Goal: Information Seeking & Learning: Learn about a topic

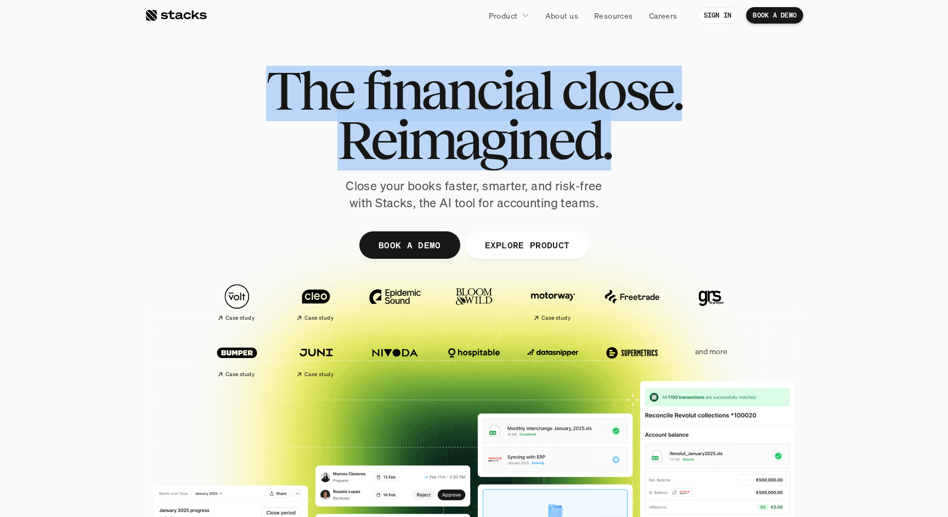
drag, startPoint x: 272, startPoint y: 52, endPoint x: 646, endPoint y: 171, distance: 392.1
click at [646, 171] on div "The financial close. Reimagined. Close your books faster, smarter, and risk-fre…" at bounding box center [474, 269] width 658 height 494
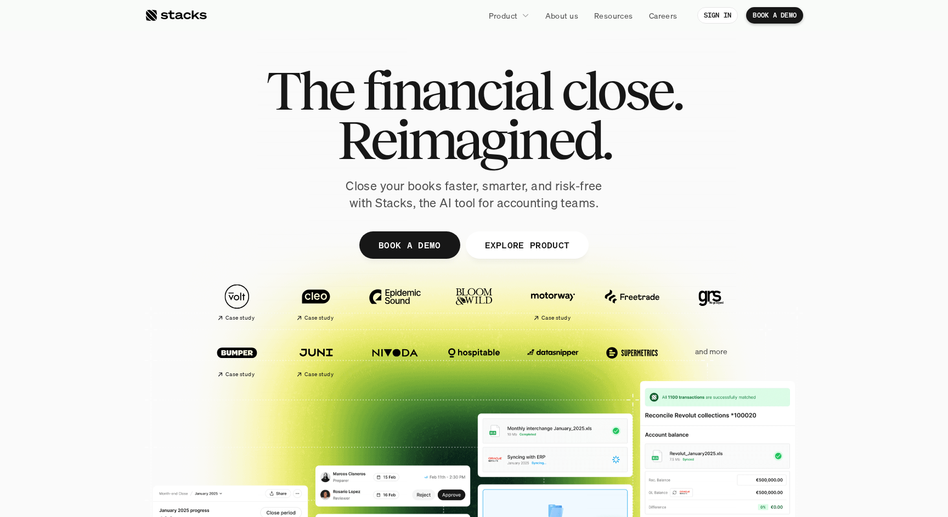
click at [646, 171] on div "The financial close. Reimagined. Close your books faster, smarter, and risk-fre…" at bounding box center [474, 139] width 614 height 146
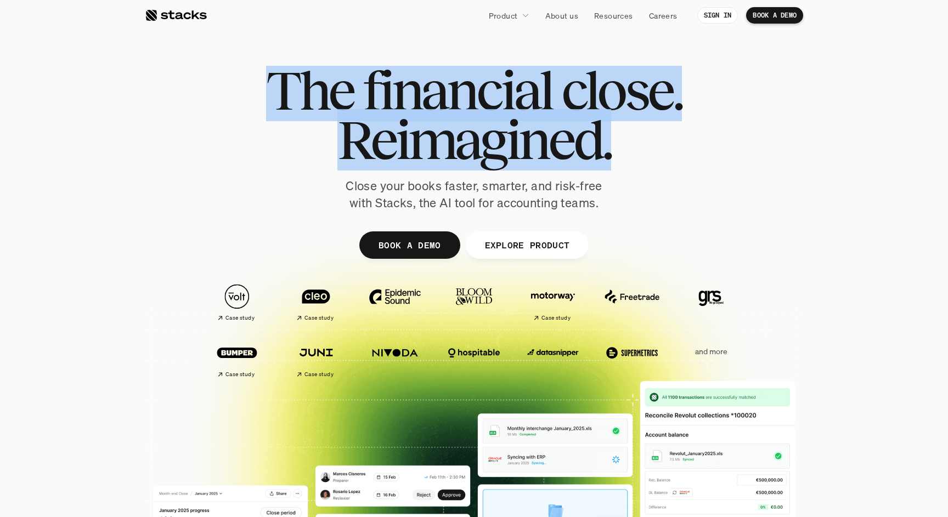
drag, startPoint x: 646, startPoint y: 173, endPoint x: 233, endPoint y: 65, distance: 427.4
click at [233, 65] on div "The financial close. Reimagined. Close your books faster, smarter, and risk-fre…" at bounding box center [474, 269] width 658 height 494
click at [233, 65] on div at bounding box center [474, 269] width 658 height 494
drag, startPoint x: 233, startPoint y: 65, endPoint x: 619, endPoint y: 137, distance: 392.8
click at [619, 137] on div "The financial close. Reimagined. Close your books faster, smarter, and risk-fre…" at bounding box center [474, 269] width 658 height 494
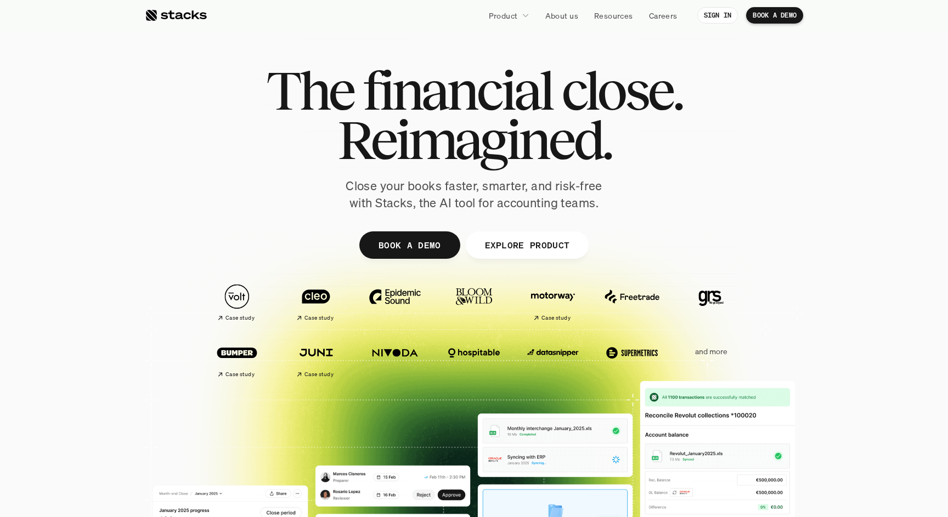
click at [619, 137] on h1 "Reimagined." at bounding box center [474, 139] width 416 height 49
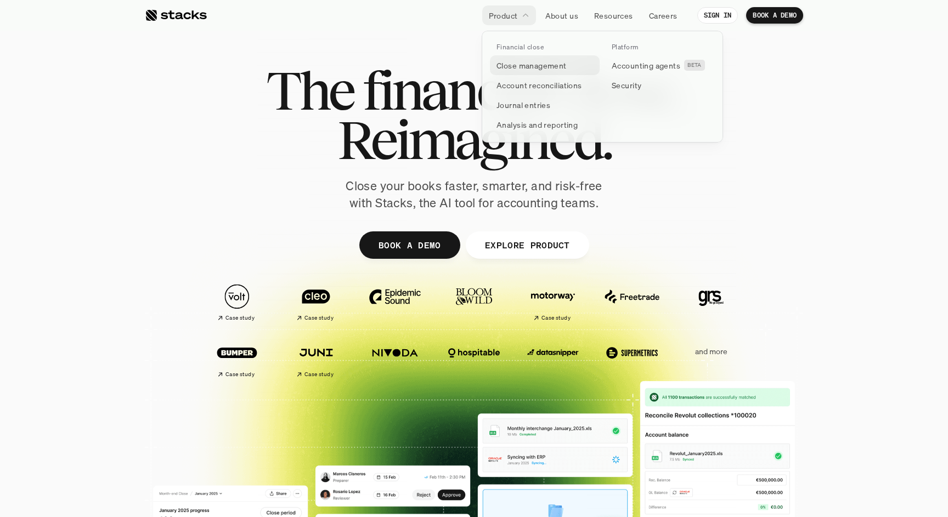
click at [535, 69] on p "Close management" at bounding box center [531, 66] width 70 height 12
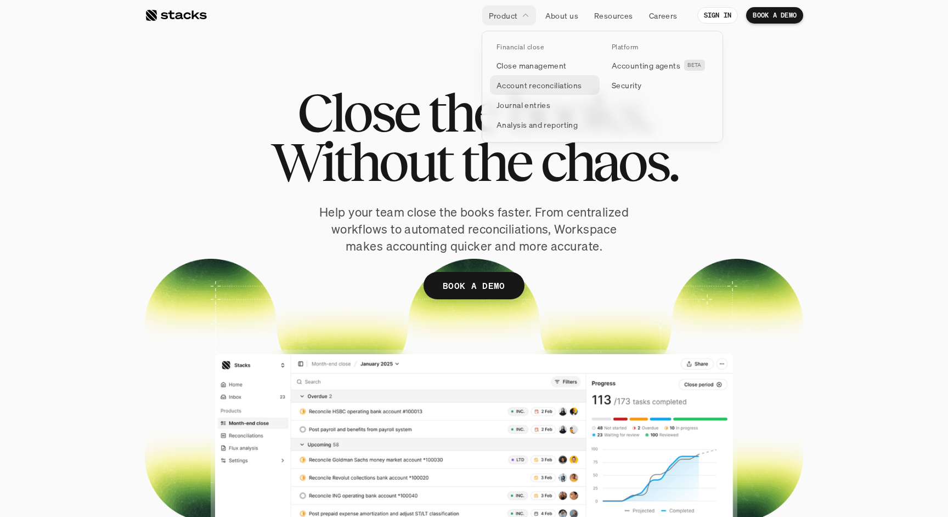
click at [551, 88] on p "Account reconciliations" at bounding box center [539, 86] width 86 height 12
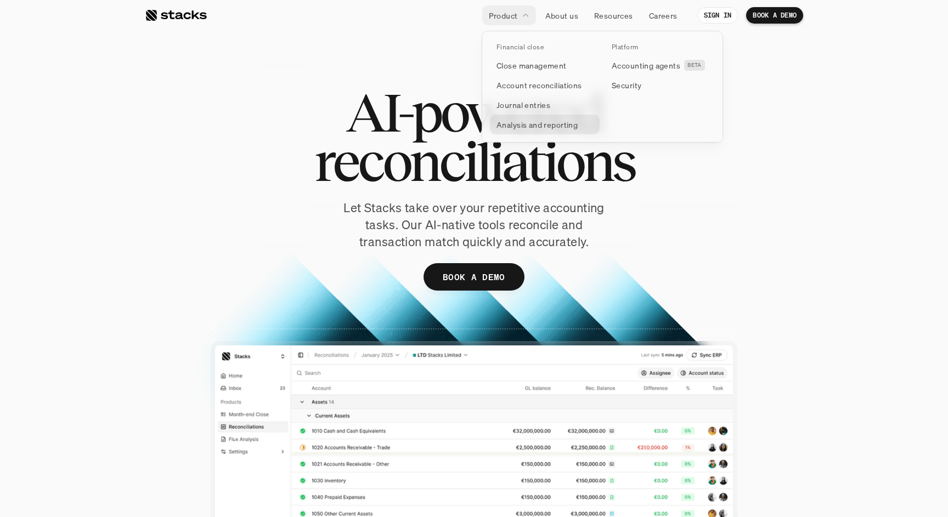
click at [526, 127] on p "Analysis and reporting" at bounding box center [536, 125] width 81 height 12
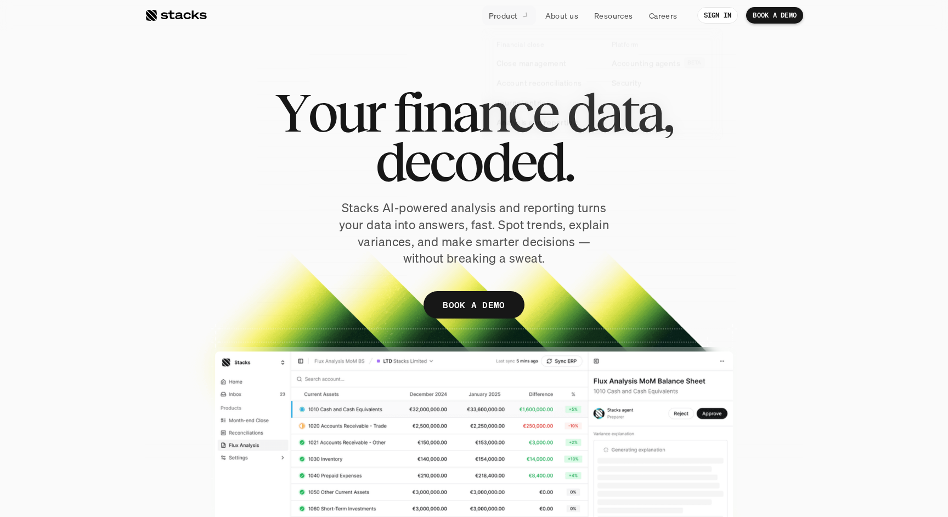
click at [404, 263] on p "Stacks AI-powered analysis and reporting turns your data into answers, fast. Sp…" at bounding box center [474, 233] width 274 height 67
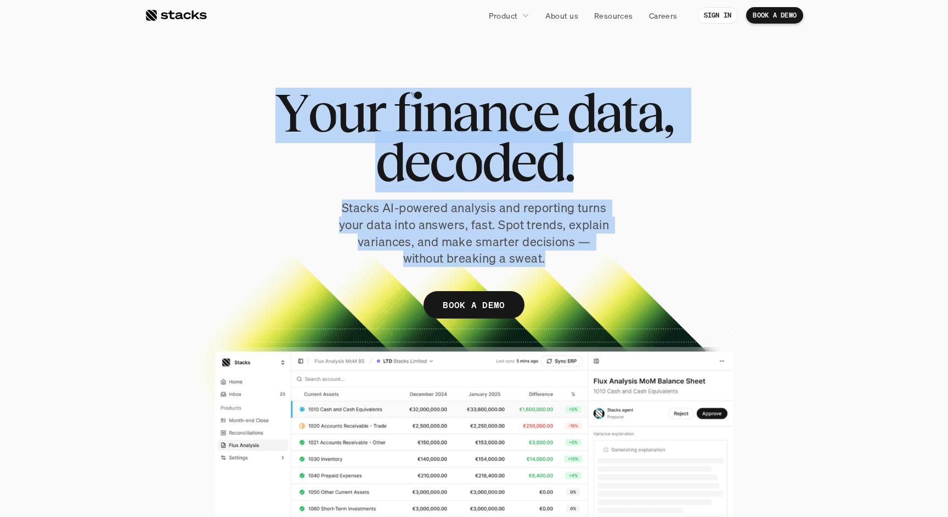
drag, startPoint x: 628, startPoint y: 279, endPoint x: 710, endPoint y: 42, distance: 251.6
click at [710, 42] on section "Y o u r f i n a n c e d a t a , d e c o d e d . Stacks AI-powered analysis and …" at bounding box center [474, 262] width 948 height 525
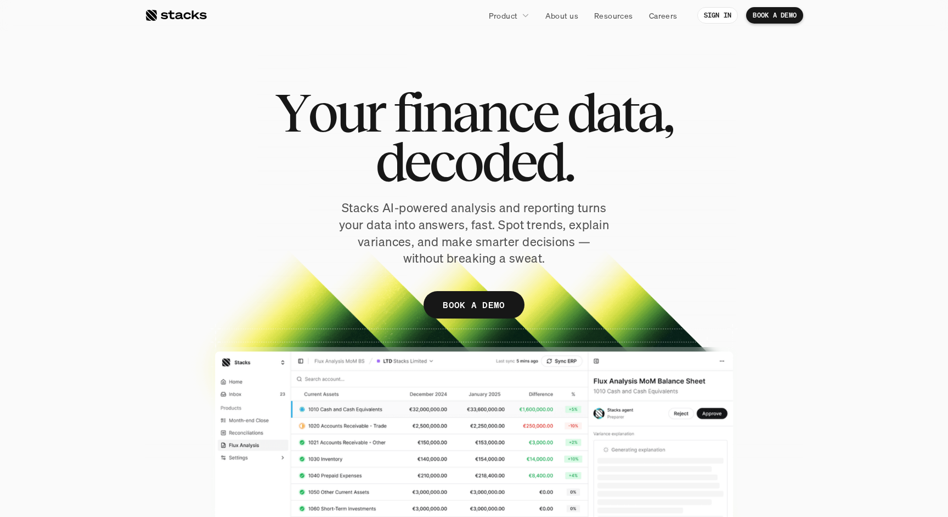
click at [710, 42] on section "Y o u r f i n a n c e d a t a , d e c o d e d . Stacks AI-powered analysis and …" at bounding box center [474, 262] width 948 height 525
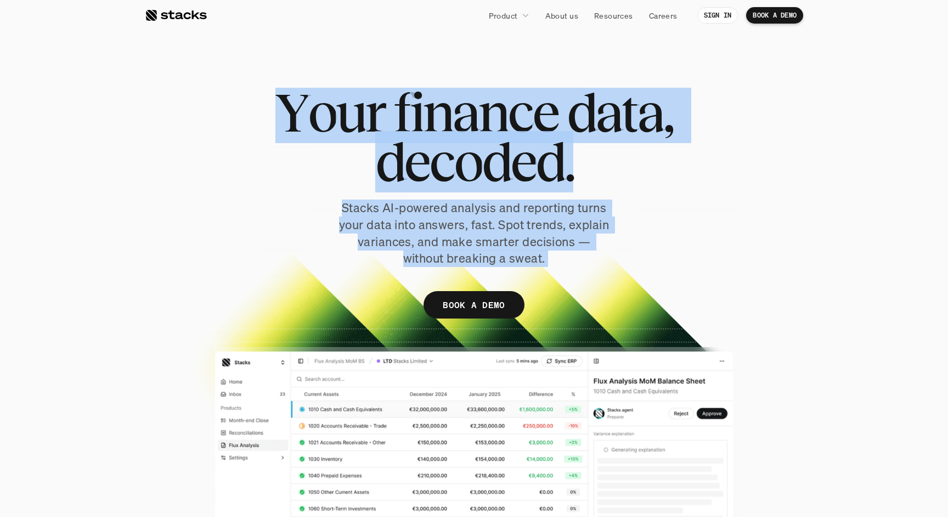
drag, startPoint x: 710, startPoint y: 42, endPoint x: 590, endPoint y: 276, distance: 263.2
click at [590, 276] on section "Y o u r f i n a n c e d a t a , d e c o d e d . Stacks AI-powered analysis and …" at bounding box center [474, 262] width 948 height 525
click at [590, 276] on div "Y o u r f i n a n c e d a t a , d e c o d e d . Stacks AI-powered analysis and …" at bounding box center [474, 209] width 658 height 242
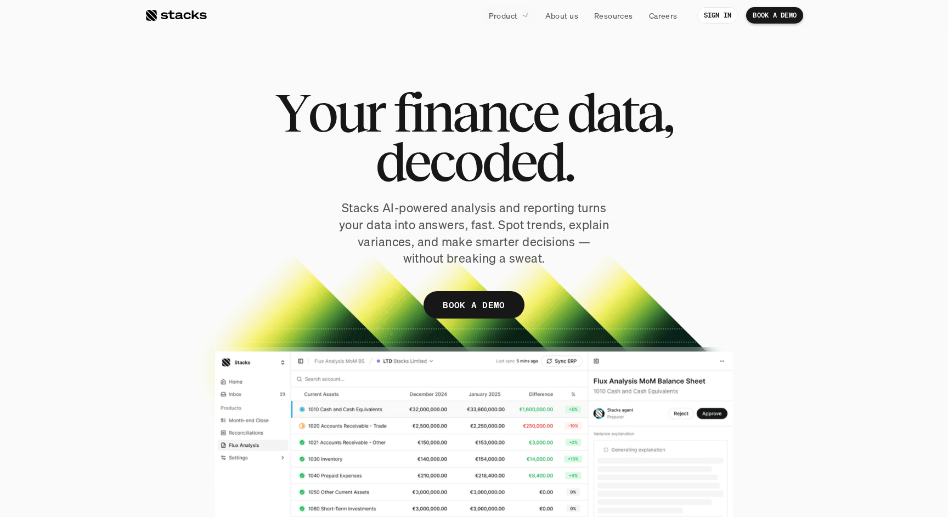
click at [428, 279] on div "Y o u r f i n a n c e d a t a , d e c o d e d . Stacks AI-powered analysis and …" at bounding box center [474, 209] width 658 height 242
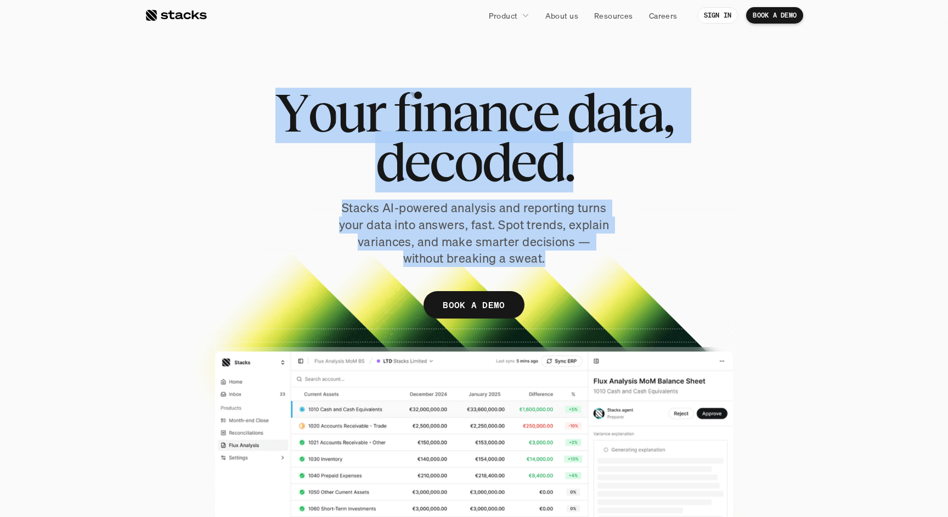
drag, startPoint x: 572, startPoint y: 272, endPoint x: 389, endPoint y: 53, distance: 285.1
click at [389, 53] on div "Y o u r f i n a n c e d a t a , d e c o d e d . Stacks AI-powered analysis and …" at bounding box center [474, 284] width 658 height 481
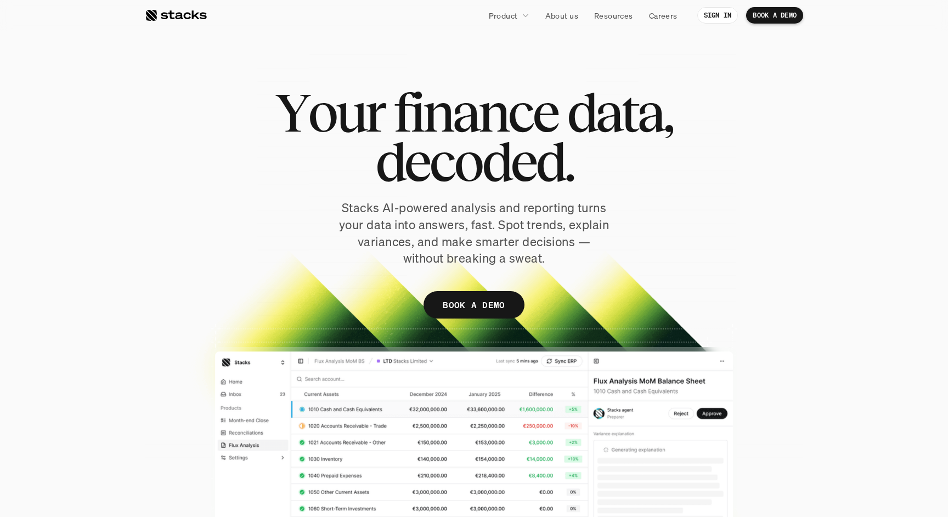
click at [389, 53] on div at bounding box center [474, 284] width 658 height 481
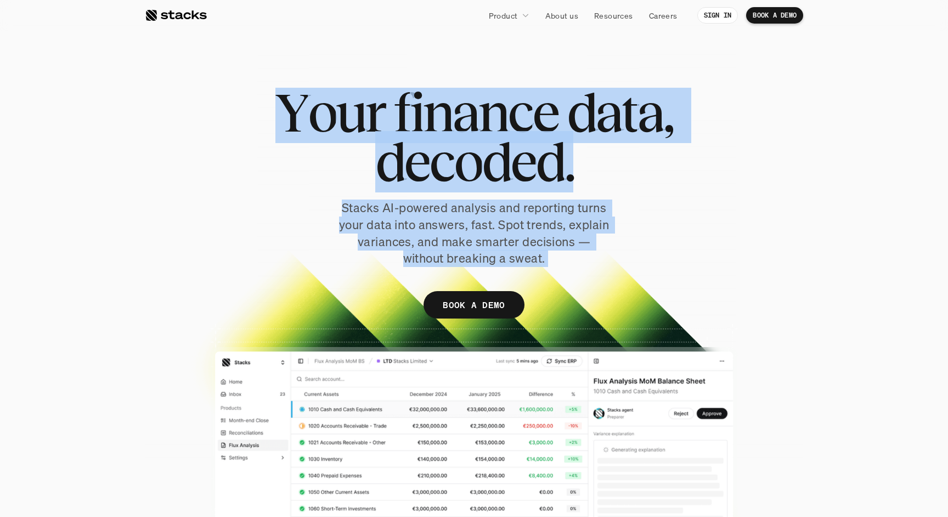
drag, startPoint x: 389, startPoint y: 53, endPoint x: 585, endPoint y: 283, distance: 302.7
click at [585, 283] on div "Y o u r f i n a n c e d a t a , d e c o d e d . Stacks AI-powered analysis and …" at bounding box center [474, 284] width 658 height 481
click at [585, 283] on div "Y o u r f i n a n c e d a t a , d e c o d e d . Stacks AI-powered analysis and …" at bounding box center [474, 209] width 658 height 242
drag, startPoint x: 585, startPoint y: 283, endPoint x: 666, endPoint y: 75, distance: 223.2
click at [666, 76] on div "Y o u r f i n a n c e d a t a , d e c o d e d . Stacks AI-powered analysis and …" at bounding box center [474, 284] width 658 height 481
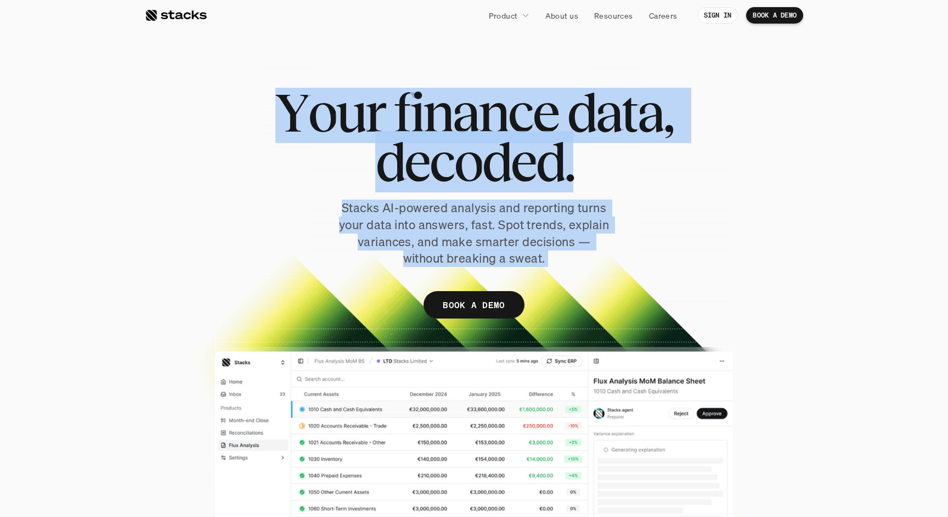
click at [666, 75] on div at bounding box center [474, 284] width 658 height 481
drag, startPoint x: 666, startPoint y: 75, endPoint x: 588, endPoint y: 277, distance: 216.6
click at [584, 280] on div "Y o u r f i n a n c e d a t a , d e c o d e d . Stacks AI-powered analysis and …" at bounding box center [474, 284] width 658 height 481
click at [588, 277] on div "Y o u r f i n a n c e d a t a , d e c o d e d . Stacks AI-powered analysis and …" at bounding box center [474, 209] width 658 height 242
drag, startPoint x: 252, startPoint y: 76, endPoint x: 628, endPoint y: 272, distance: 424.0
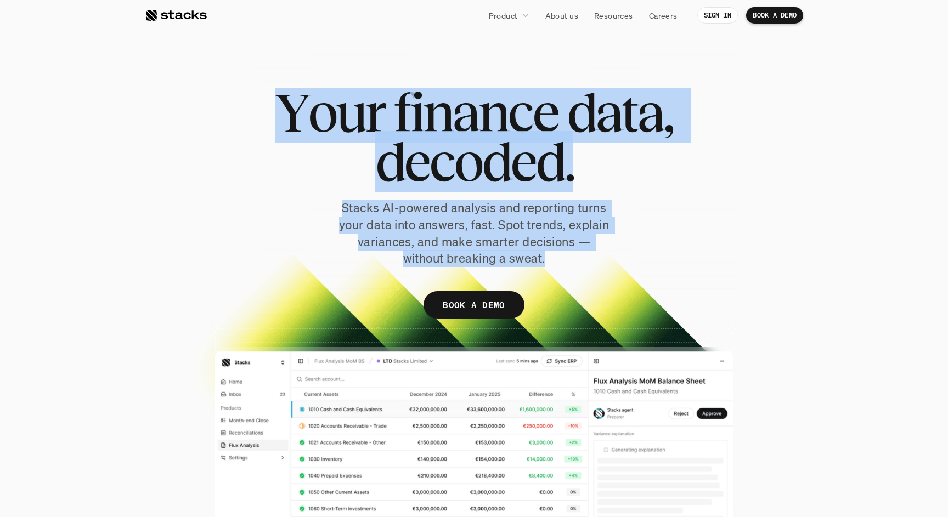
click at [628, 272] on div "Y o u r f i n a n c e d a t a , d e c o d e d . Stacks AI-powered analysis and …" at bounding box center [474, 284] width 658 height 481
click at [628, 272] on div "Y o u r f i n a n c e d a t a , d e c o d e d . Stacks AI-powered analysis and …" at bounding box center [474, 209] width 658 height 242
drag, startPoint x: 628, startPoint y: 272, endPoint x: 727, endPoint y: 58, distance: 236.1
click at [730, 55] on div "Y o u r f i n a n c e d a t a , d e c o d e d . Stacks AI-powered analysis and …" at bounding box center [474, 284] width 658 height 481
click at [727, 58] on div at bounding box center [474, 284] width 658 height 481
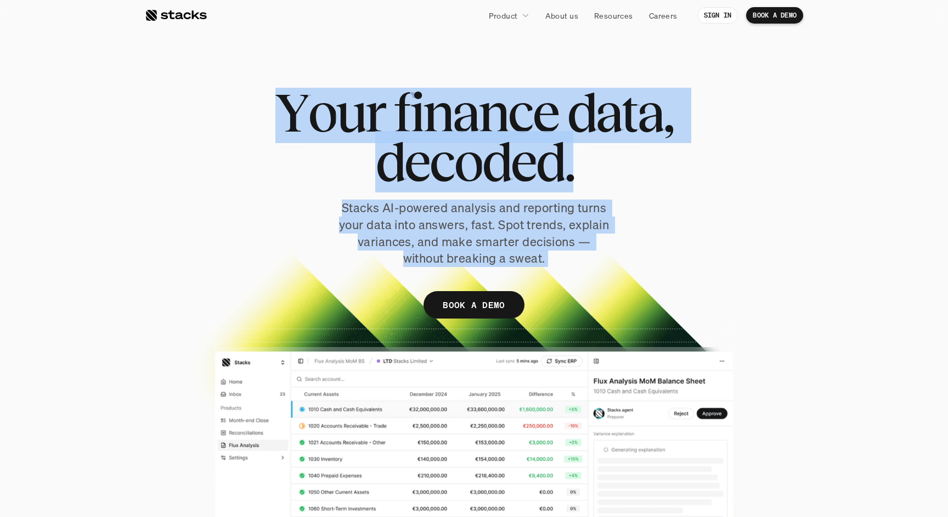
drag, startPoint x: 727, startPoint y: 58, endPoint x: 641, endPoint y: 259, distance: 218.8
click at [637, 262] on div "Y o u r f i n a n c e d a t a , d e c o d e d . Stacks AI-powered analysis and …" at bounding box center [474, 284] width 658 height 481
click at [641, 259] on div "Y o u r f i n a n c e d a t a , d e c o d e d . Stacks AI-powered analysis and …" at bounding box center [474, 209] width 658 height 242
drag, startPoint x: 641, startPoint y: 259, endPoint x: 719, endPoint y: 46, distance: 227.0
click at [719, 45] on div "Y o u r f i n a n c e d a t a , d e c o d e d . Stacks AI-powered analysis and …" at bounding box center [474, 284] width 658 height 481
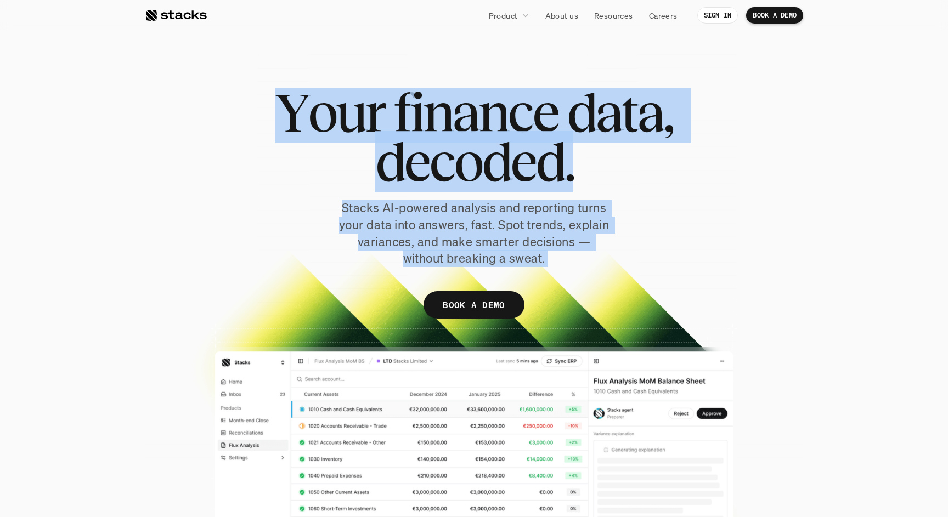
click at [719, 46] on div at bounding box center [474, 284] width 658 height 481
drag, startPoint x: 719, startPoint y: 46, endPoint x: 631, endPoint y: 263, distance: 234.1
click at [631, 263] on div "Y o u r f i n a n c e d a t a , d e c o d e d . Stacks AI-powered analysis and …" at bounding box center [474, 284] width 658 height 481
click at [631, 263] on div "Y o u r f i n a n c e d a t a , d e c o d e d . Stacks AI-powered analysis and …" at bounding box center [474, 209] width 658 height 242
drag, startPoint x: 631, startPoint y: 263, endPoint x: 692, endPoint y: 31, distance: 239.4
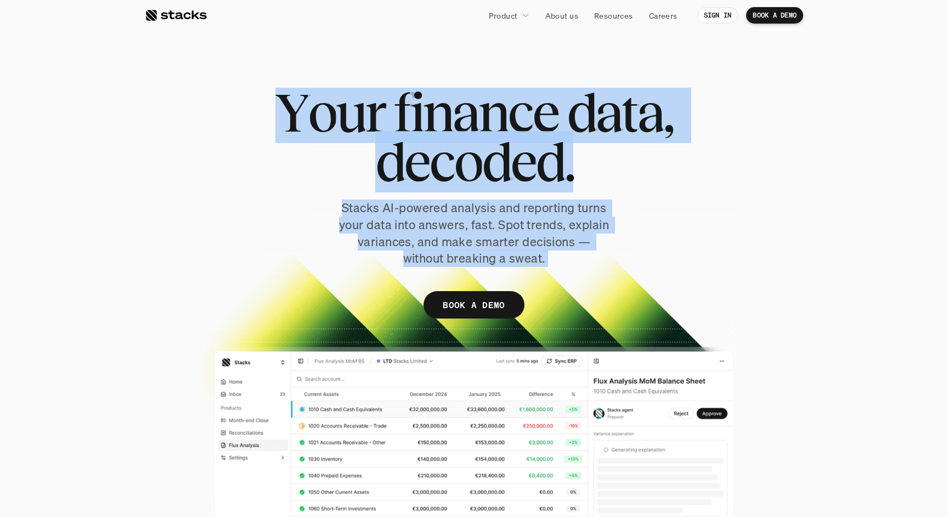
click at [692, 31] on section "Y o u r f i n a n c e d a t a , d e c o d e d . Stacks AI-powered analysis and …" at bounding box center [474, 262] width 948 height 525
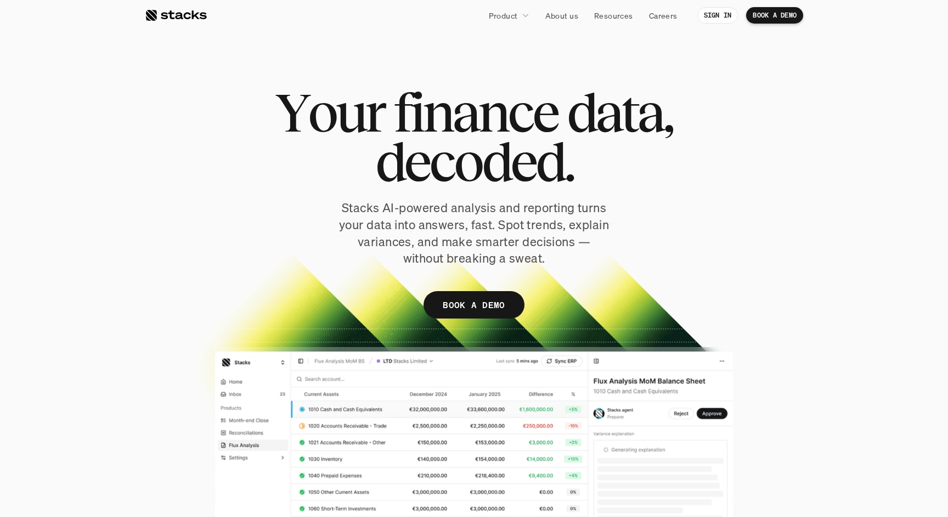
click at [642, 100] on span "a" at bounding box center [650, 112] width 26 height 49
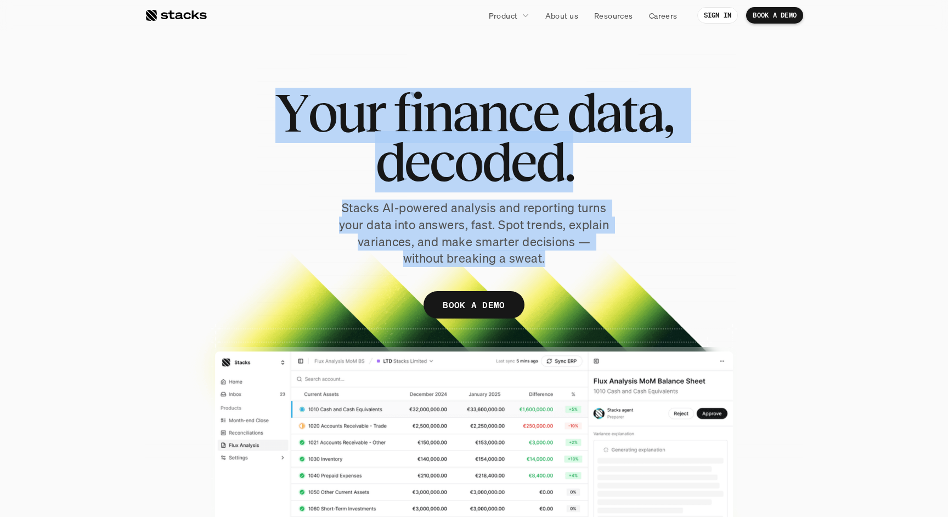
drag, startPoint x: 660, startPoint y: 67, endPoint x: 619, endPoint y: 252, distance: 188.9
click at [619, 252] on div "Y o u r f i n a n c e d a t a , d e c o d e d . Stacks AI-powered analysis and …" at bounding box center [474, 284] width 658 height 481
click at [619, 252] on div "Y o u r f i n a n c e d a t a , d e c o d e d . Stacks AI-powered analysis and …" at bounding box center [474, 209] width 658 height 242
drag, startPoint x: 619, startPoint y: 252, endPoint x: 625, endPoint y: 55, distance: 196.5
click at [625, 55] on div "Y o u r f i n a n c e d a t a , d e c o d e d . Stacks AI-powered analysis and …" at bounding box center [474, 284] width 658 height 481
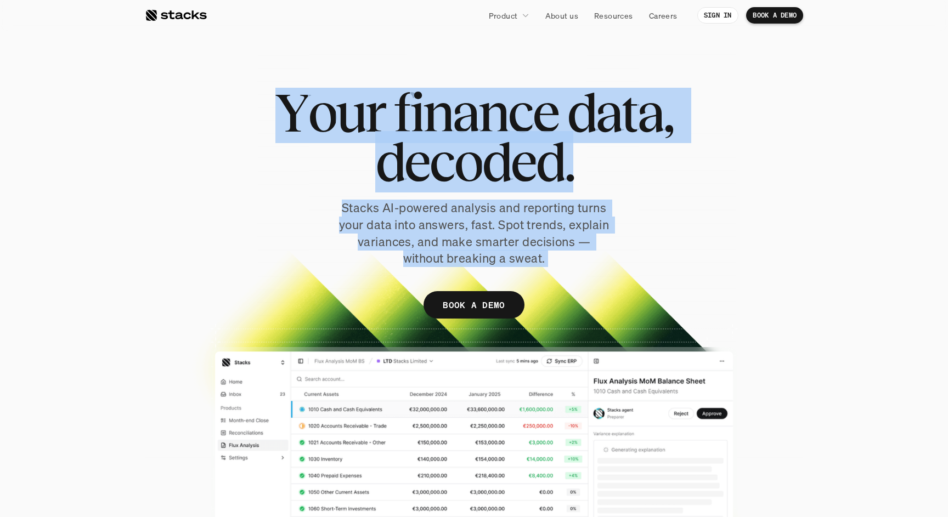
click at [625, 55] on div at bounding box center [474, 284] width 658 height 481
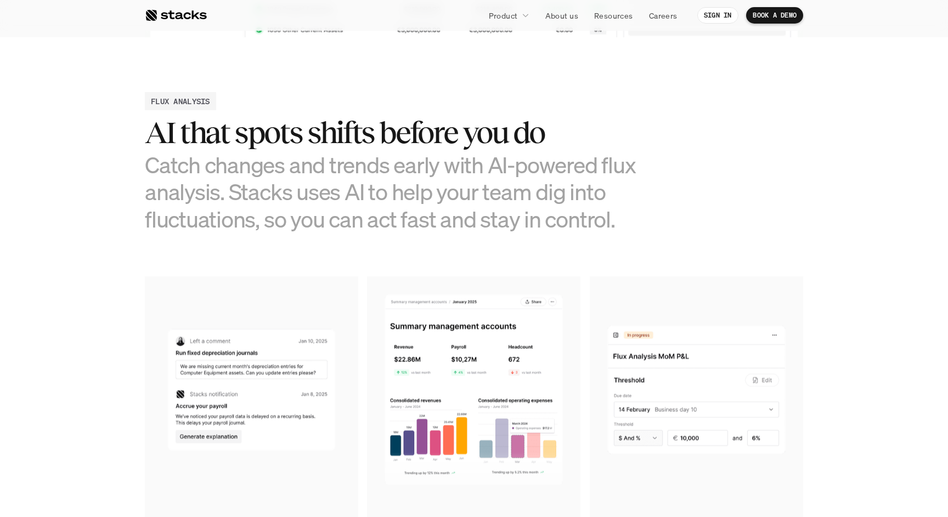
scroll to position [489, 0]
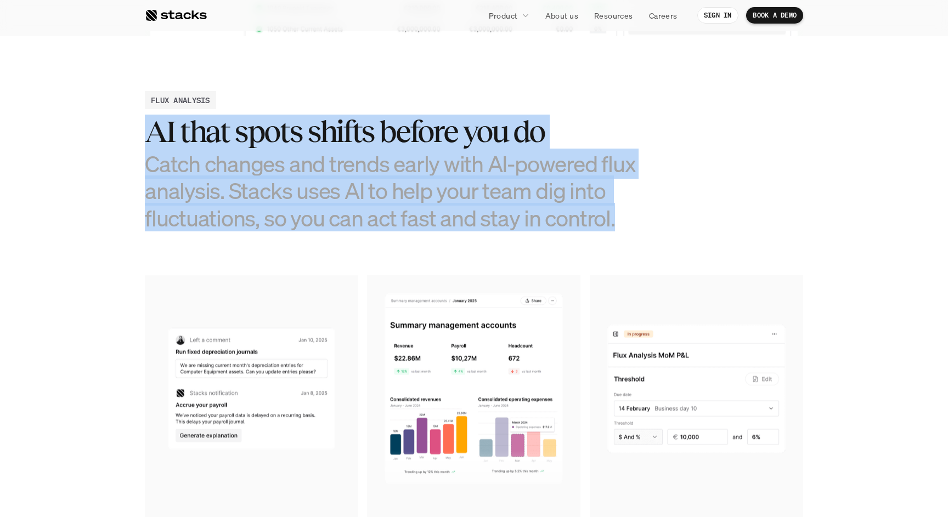
drag, startPoint x: 482, startPoint y: 83, endPoint x: 649, endPoint y: 224, distance: 219.2
click at [649, 224] on section "FLUX ANALYSIS AI that spots shifts before you do Catch changes and trends early…" at bounding box center [474, 347] width 948 height 622
click at [649, 224] on div "FLUX ANALYSIS AI that spots shifts before you do Catch changes and trends early…" at bounding box center [474, 161] width 658 height 140
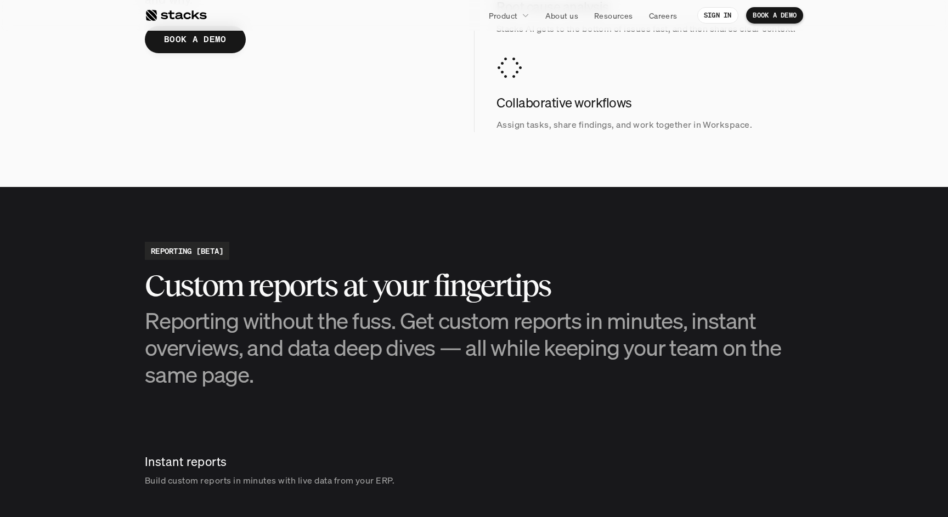
scroll to position [1340, 0]
